Goal: Task Accomplishment & Management: Manage account settings

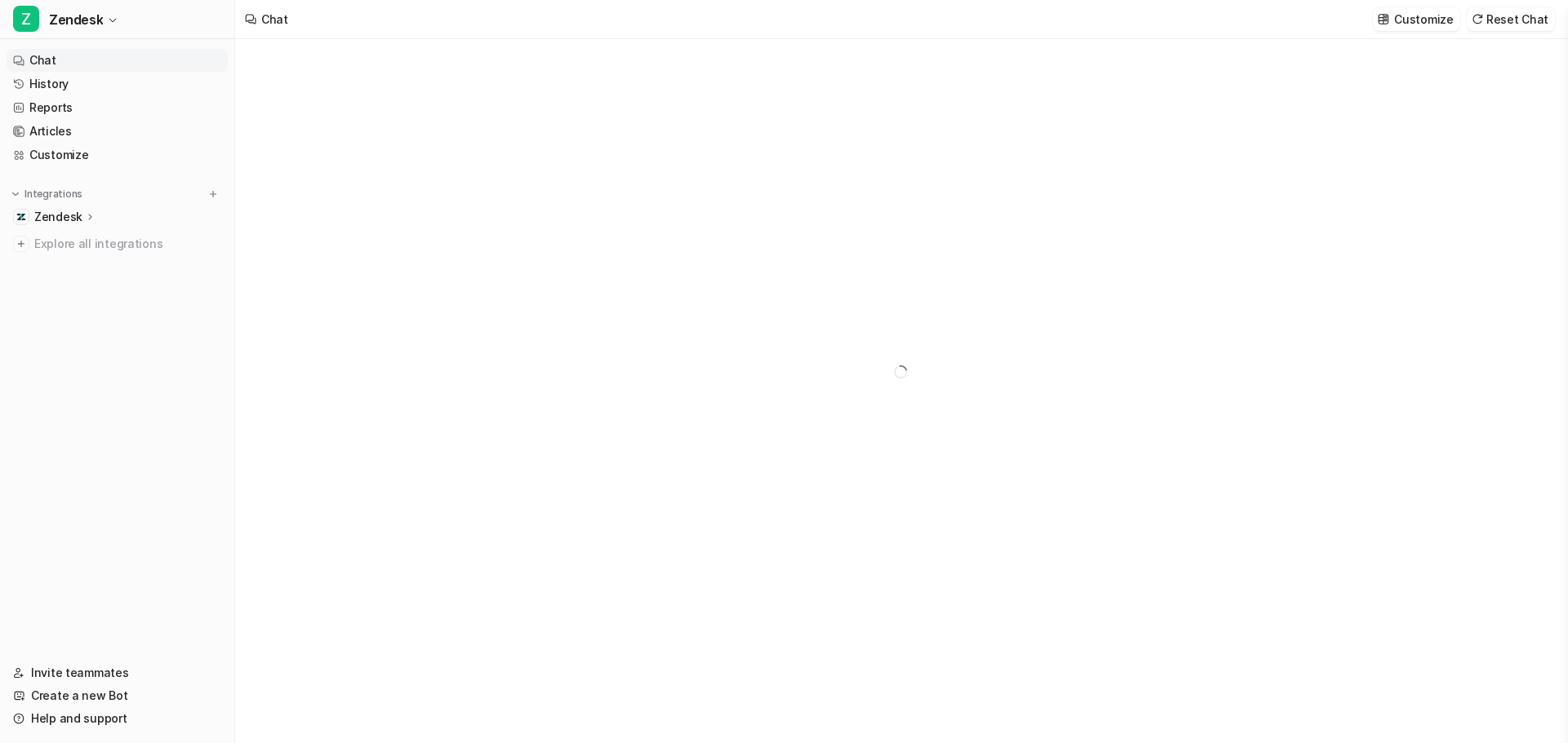
click at [117, 505] on nav "Chat History Reports Articles Customize Integrations Zendesk Overview Sources A…" at bounding box center [117, 345] width 234 height 606
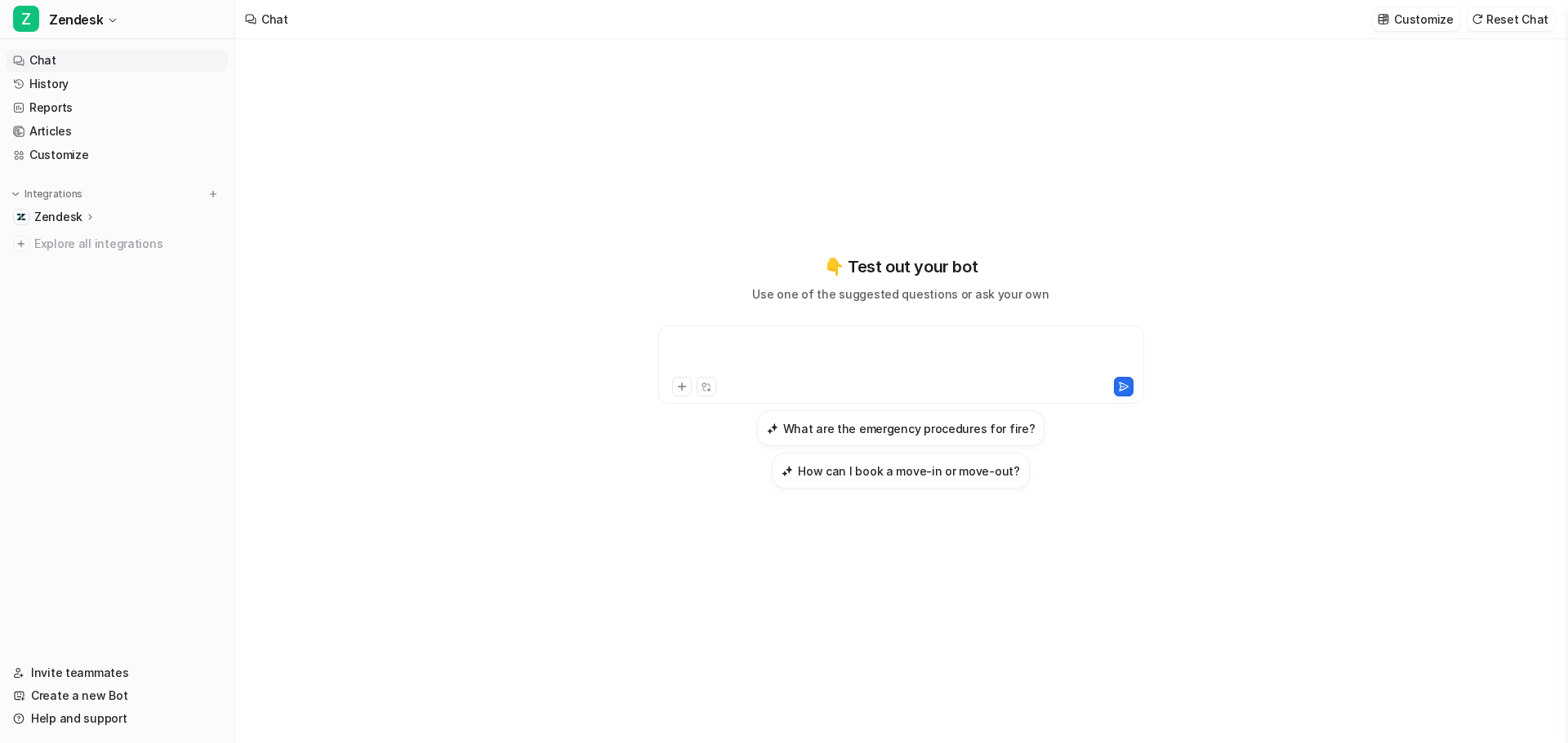
click at [703, 339] on div at bounding box center [901, 354] width 478 height 37
click at [380, 391] on div "👇 Test out your bot Use one of the suggested questions or ask your own What are…" at bounding box center [901, 391] width 1331 height 704
click at [85, 213] on icon at bounding box center [91, 217] width 12 height 13
click at [77, 159] on link "Customize" at bounding box center [117, 154] width 222 height 22
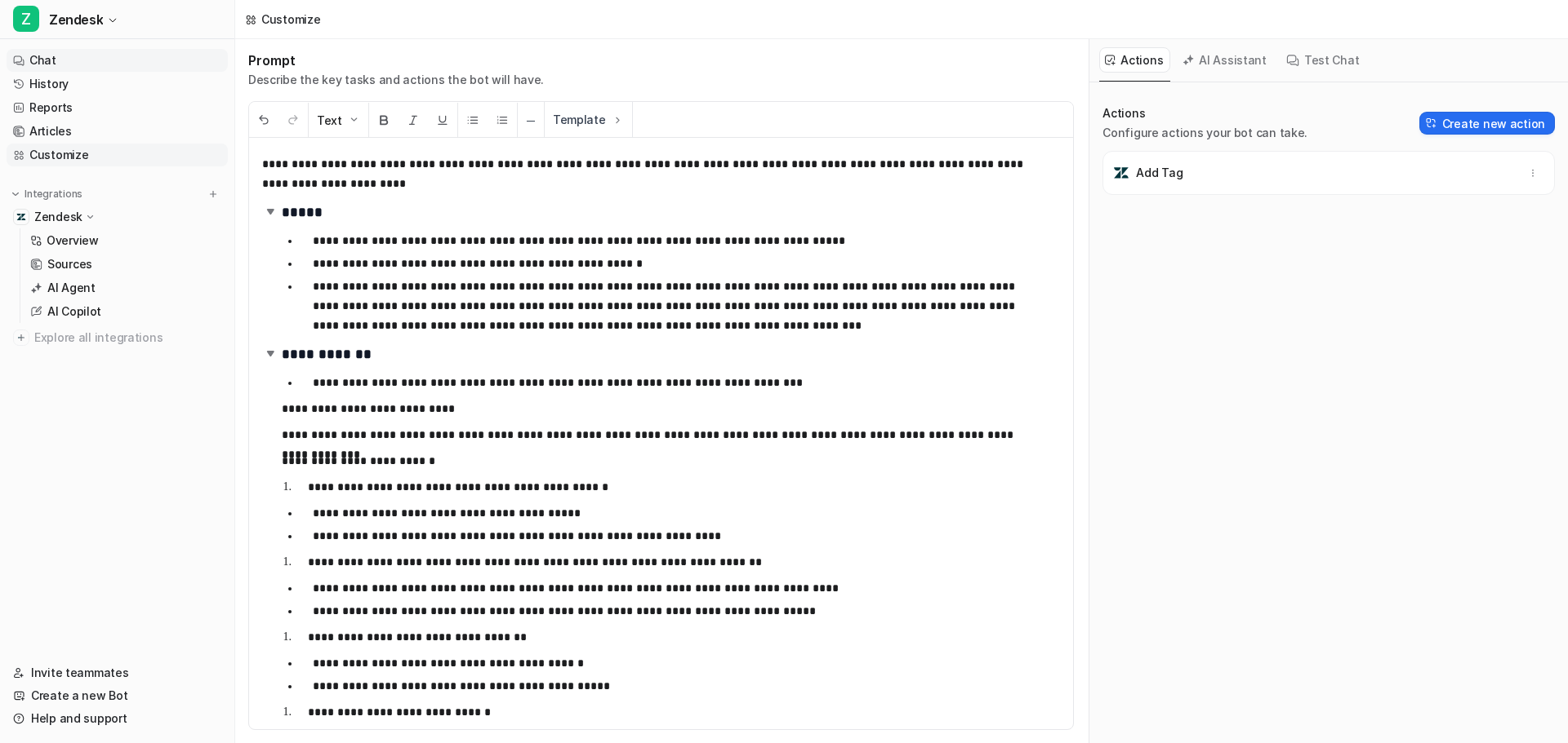
click at [60, 63] on link "Chat" at bounding box center [117, 60] width 222 height 22
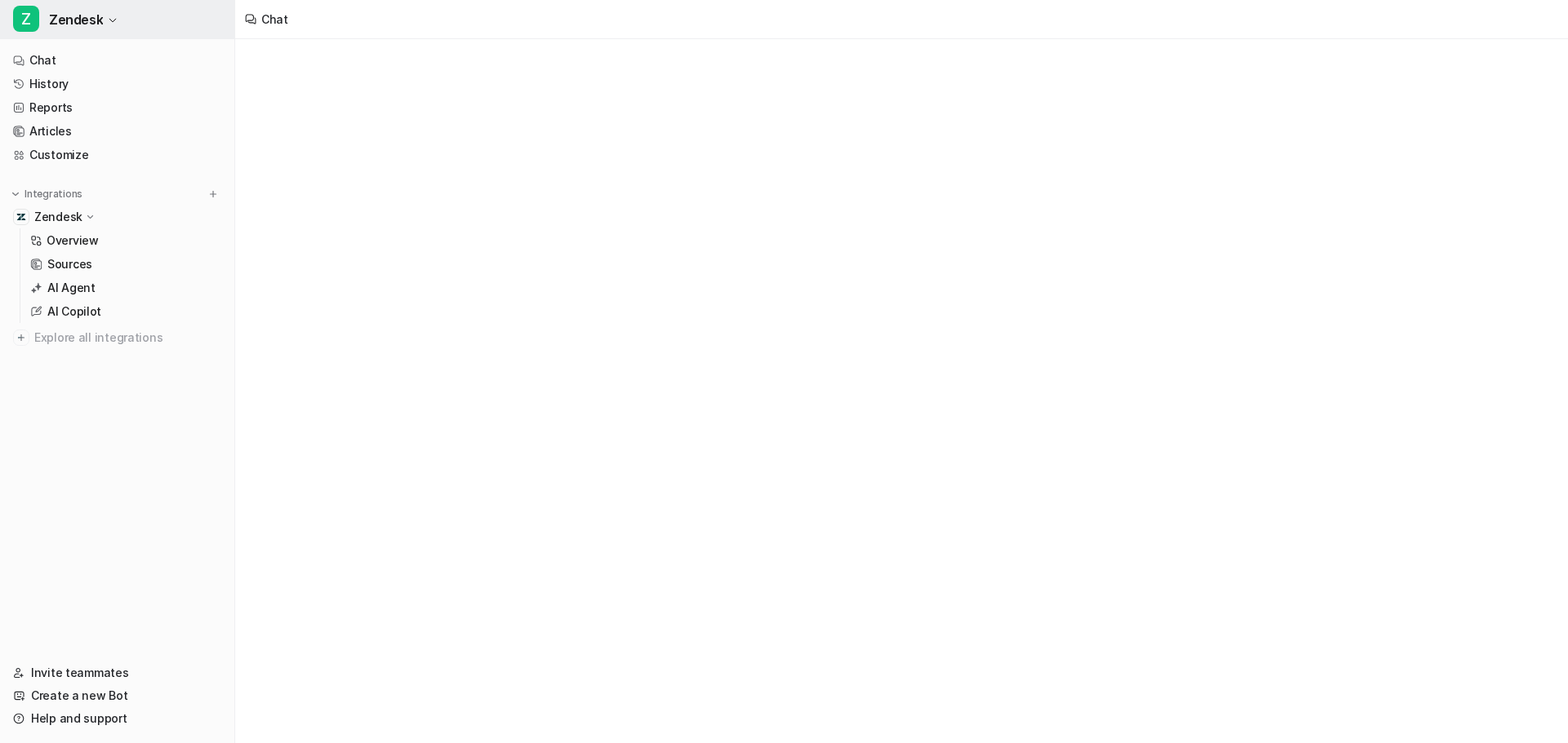
click at [105, 23] on button "Z Zendesk" at bounding box center [117, 20] width 234 height 39
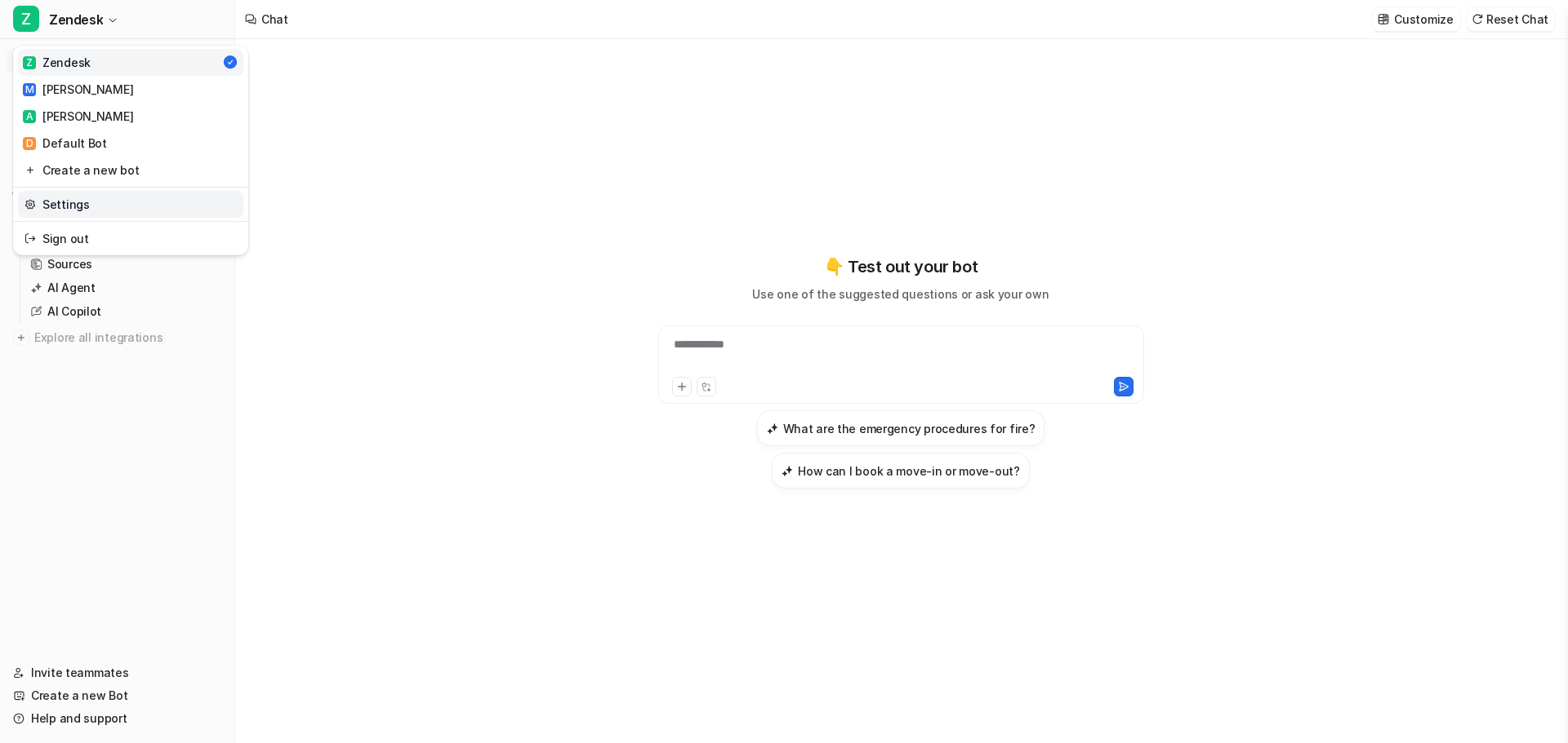
click at [137, 204] on link "Settings" at bounding box center [130, 205] width 226 height 27
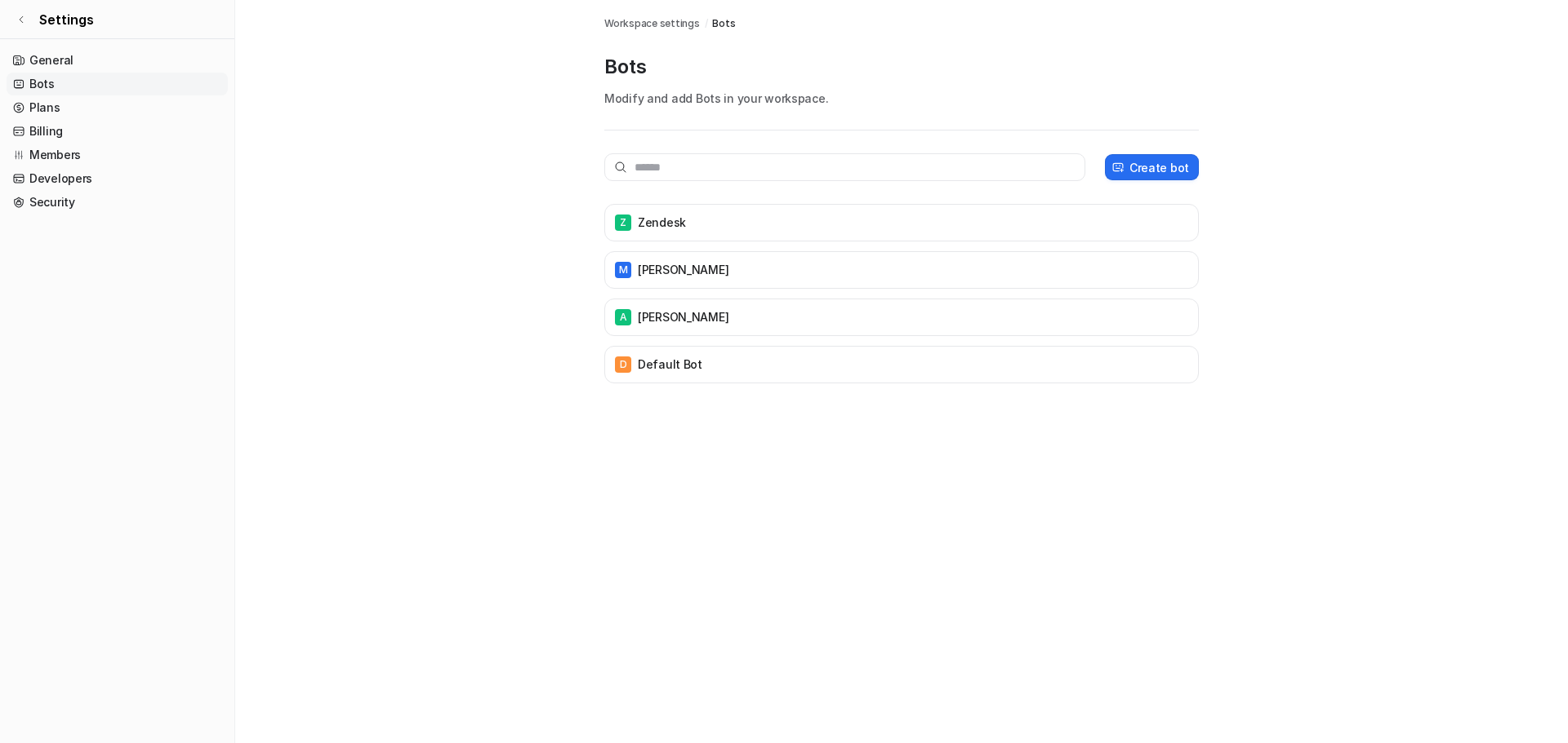
click at [164, 81] on link "Bots" at bounding box center [117, 83] width 222 height 22
click at [134, 109] on link "Plans" at bounding box center [117, 107] width 222 height 22
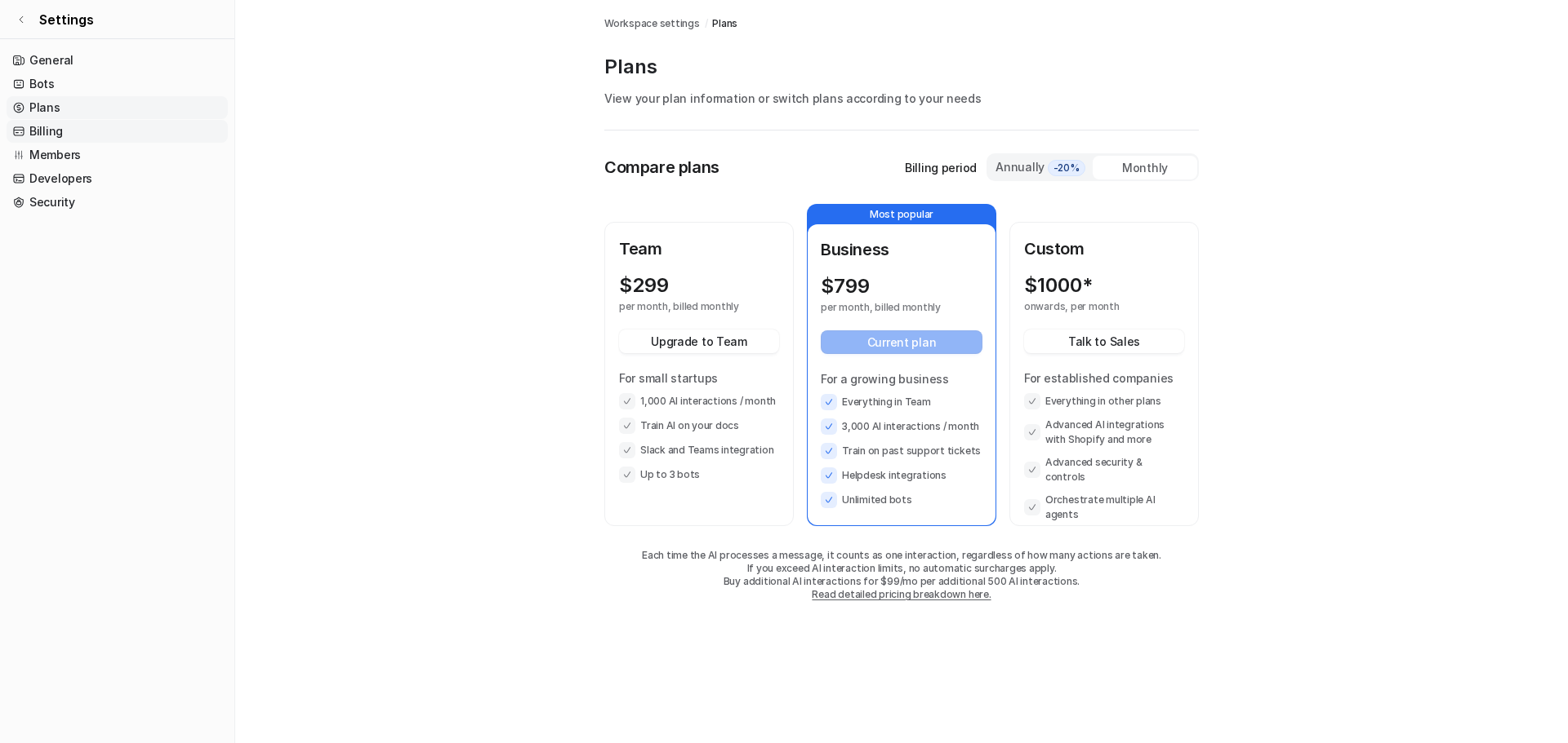
click at [122, 133] on link "Billing" at bounding box center [117, 131] width 222 height 22
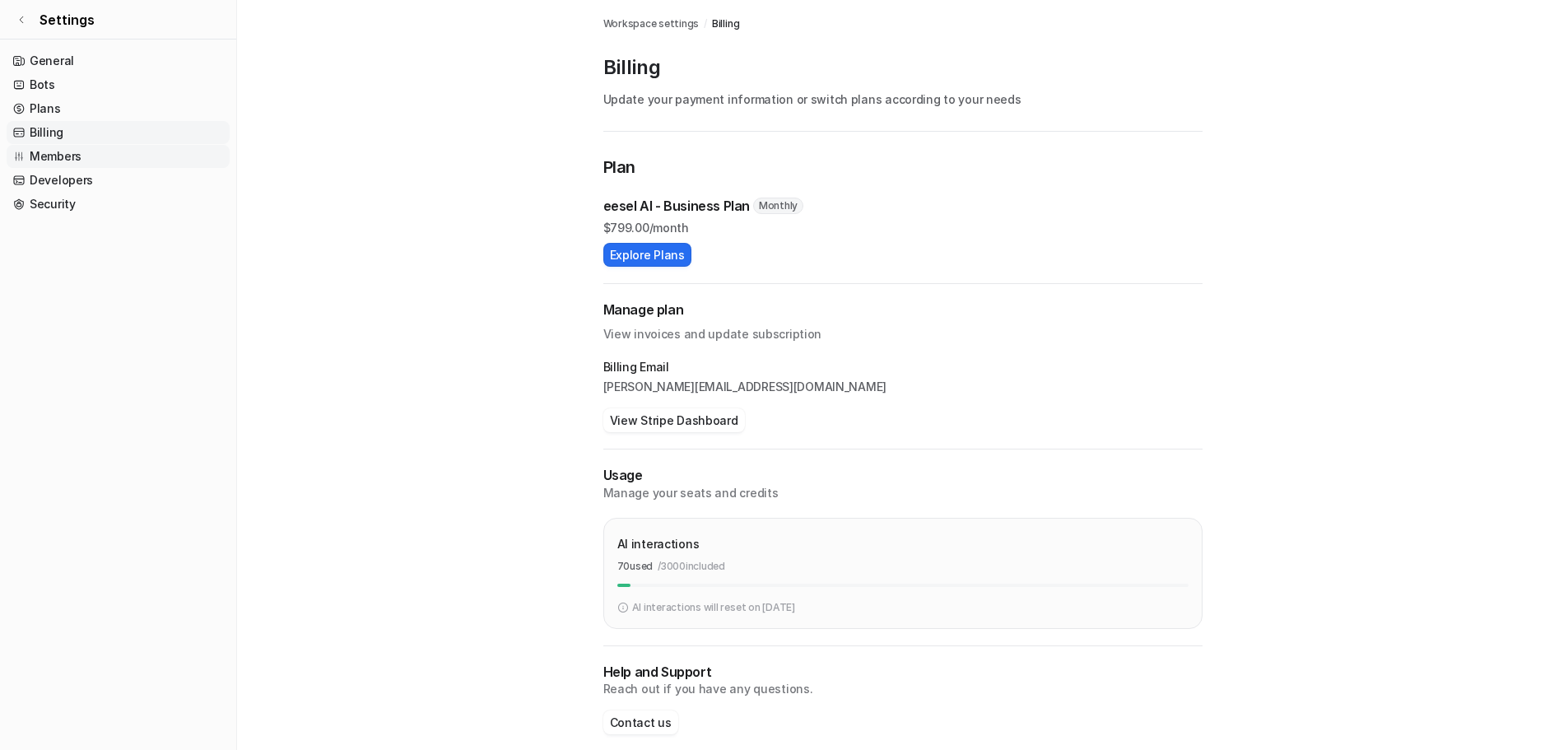
click at [118, 153] on link "Members" at bounding box center [118, 156] width 224 height 23
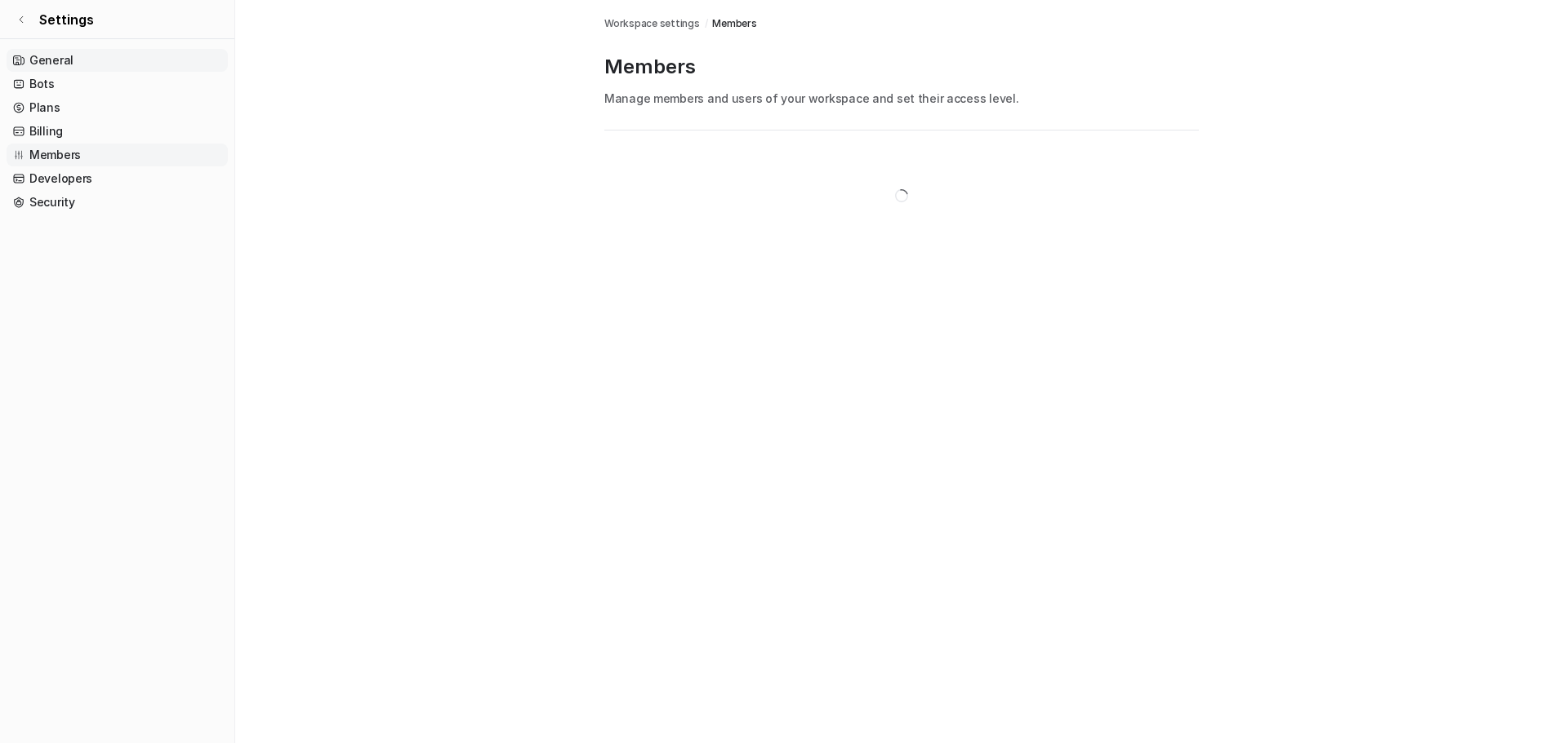
click at [90, 67] on link "General" at bounding box center [117, 60] width 222 height 22
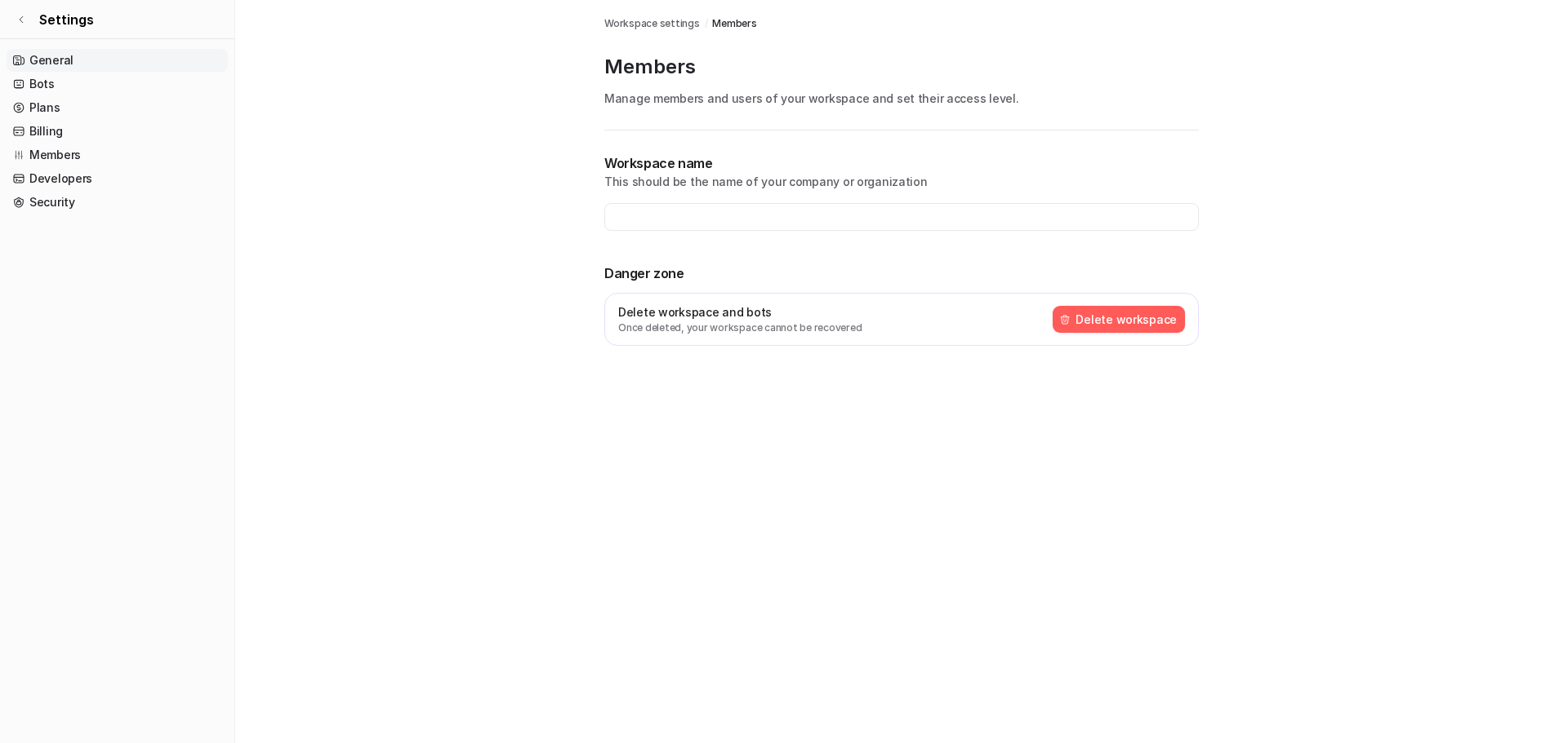
type input "**********"
click at [29, 19] on link "Settings" at bounding box center [117, 20] width 234 height 39
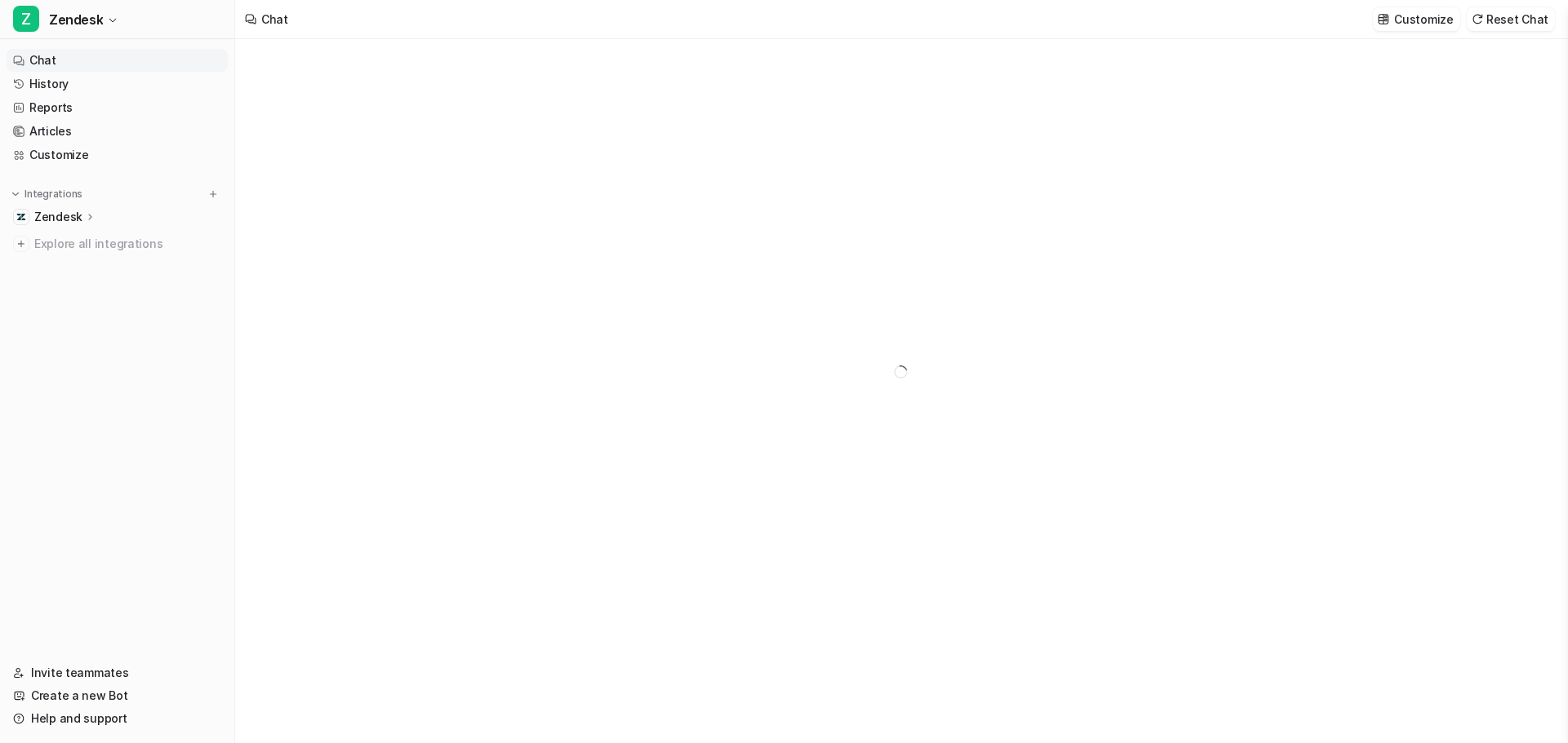
click at [102, 393] on nav "Chat History Reports Articles Customize Integrations Zendesk Overview Sources A…" at bounding box center [117, 345] width 234 height 606
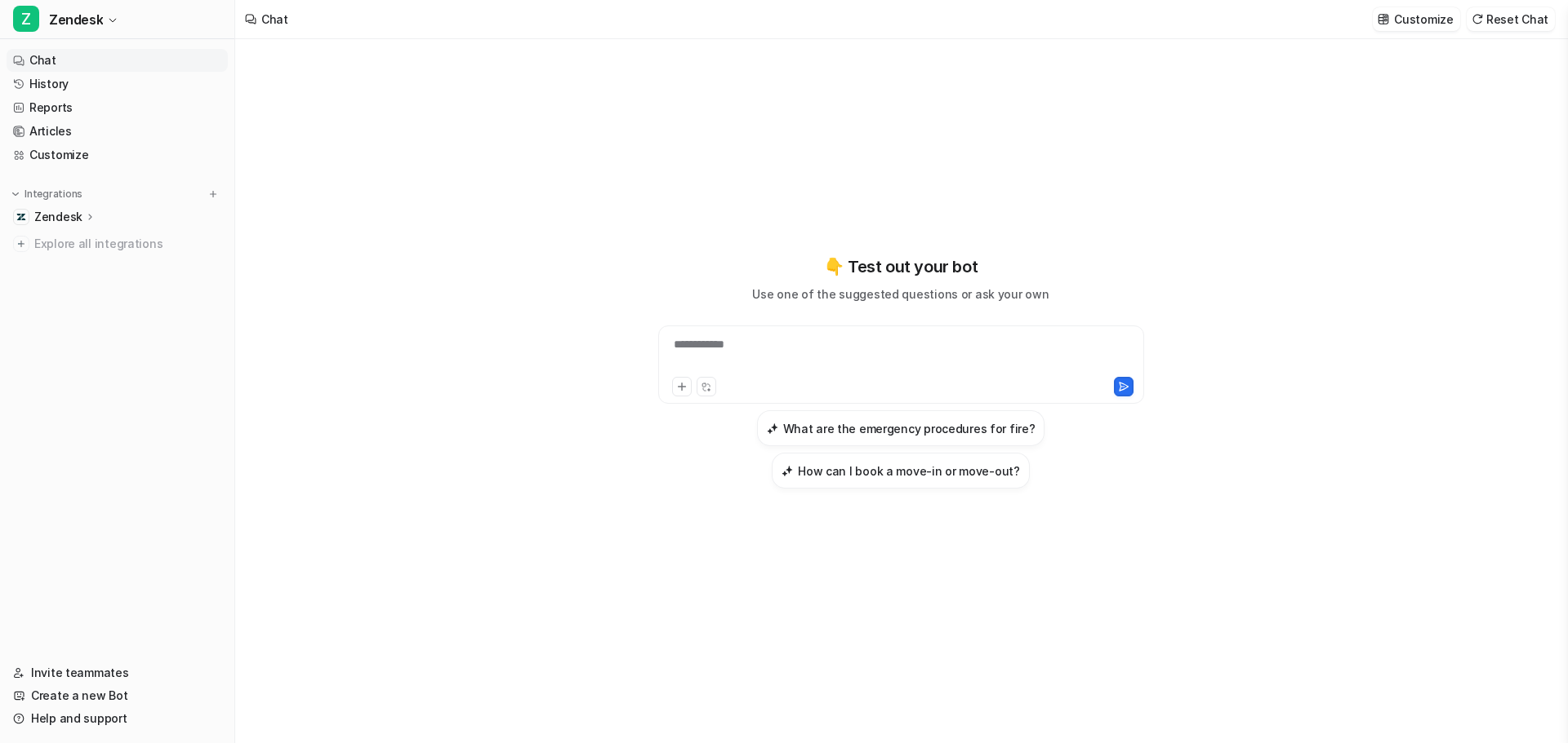
click at [94, 212] on div "Zendesk" at bounding box center [117, 217] width 222 height 22
click at [82, 311] on p "AI Copilot" at bounding box center [73, 311] width 54 height 17
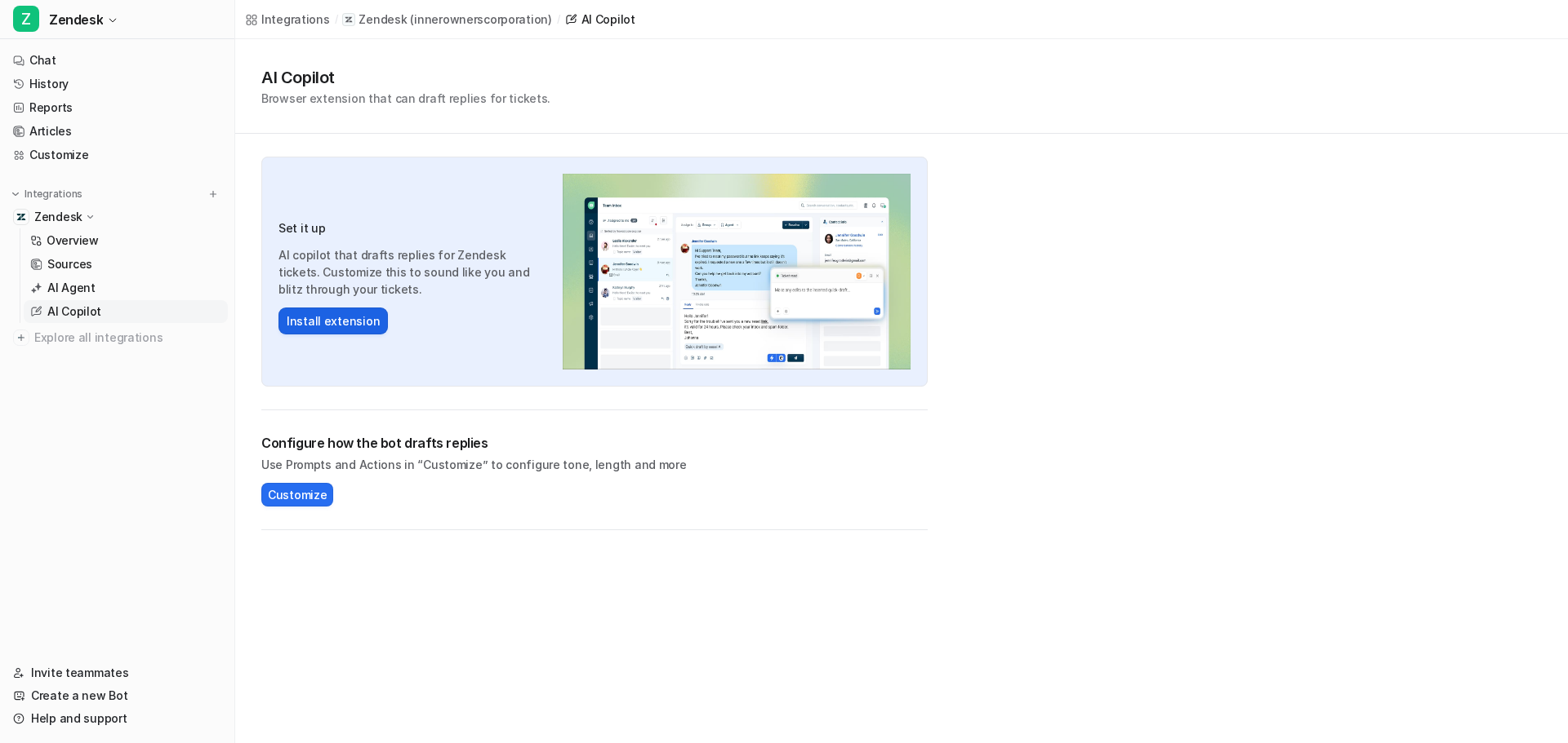
click at [332, 321] on button "Install extension" at bounding box center [333, 321] width 109 height 27
click at [1024, 339] on div "AI Copilot Browser extension that can draft replies for tickets. Set it up AI c…" at bounding box center [902, 284] width 1333 height 491
click at [63, 56] on link "Chat" at bounding box center [117, 60] width 222 height 22
